Goal: Transaction & Acquisition: Subscribe to service/newsletter

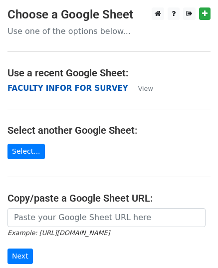
click at [54, 89] on strong "FACULTY INFOR FOR SURVEY" at bounding box center [67, 88] width 121 height 9
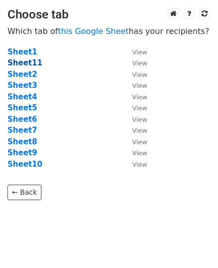
click at [28, 66] on strong "Sheet11" at bounding box center [24, 62] width 35 height 9
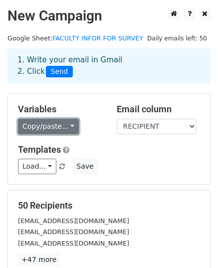
click at [66, 127] on link "Copy/paste..." at bounding box center [48, 126] width 61 height 15
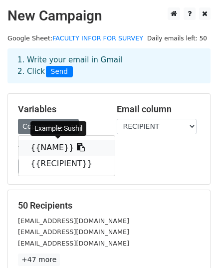
click at [51, 145] on link "{{NAME}}" at bounding box center [66, 148] width 96 height 16
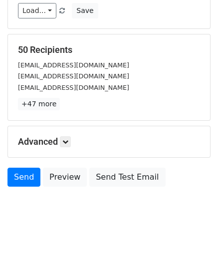
scroll to position [157, 0]
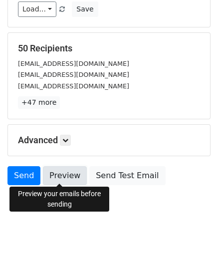
click at [58, 180] on link "Preview" at bounding box center [65, 175] width 44 height 19
click at [61, 173] on link "Preview" at bounding box center [65, 175] width 44 height 19
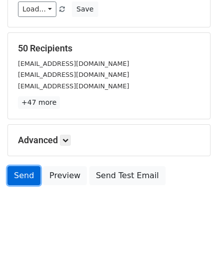
click at [27, 174] on link "Send" at bounding box center [23, 175] width 33 height 19
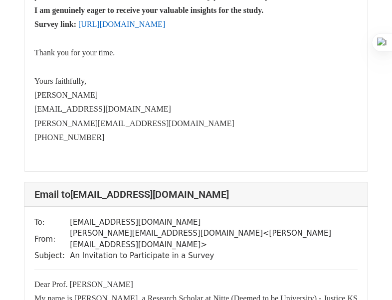
scroll to position [10523, 0]
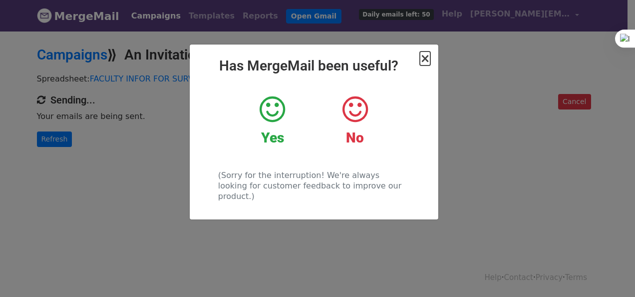
click at [423, 60] on span "×" at bounding box center [425, 58] width 10 height 14
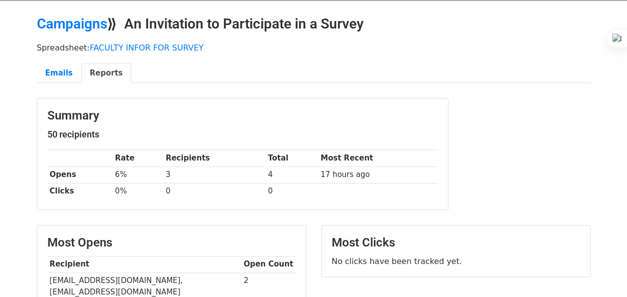
scroll to position [14, 0]
